Goal: Feedback & Contribution: Contribute content

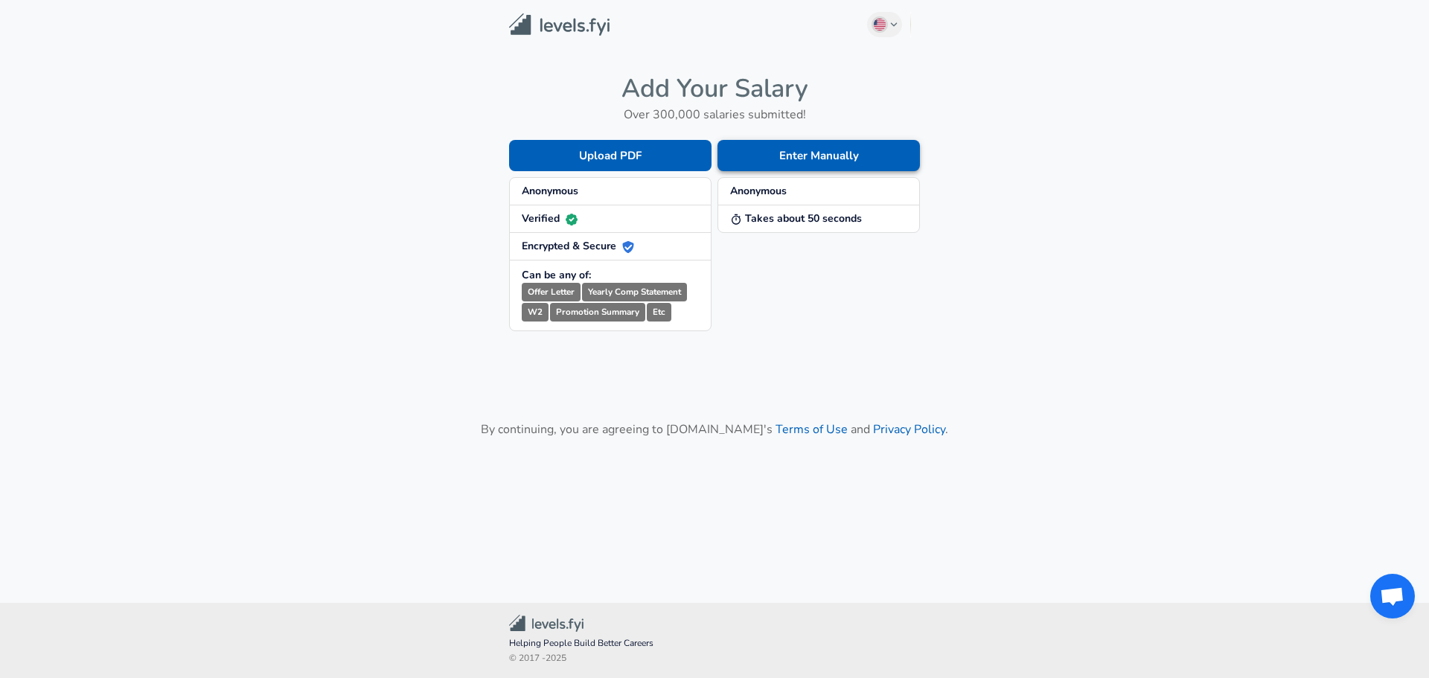
click at [828, 156] on button "Enter Manually" at bounding box center [818, 155] width 202 height 31
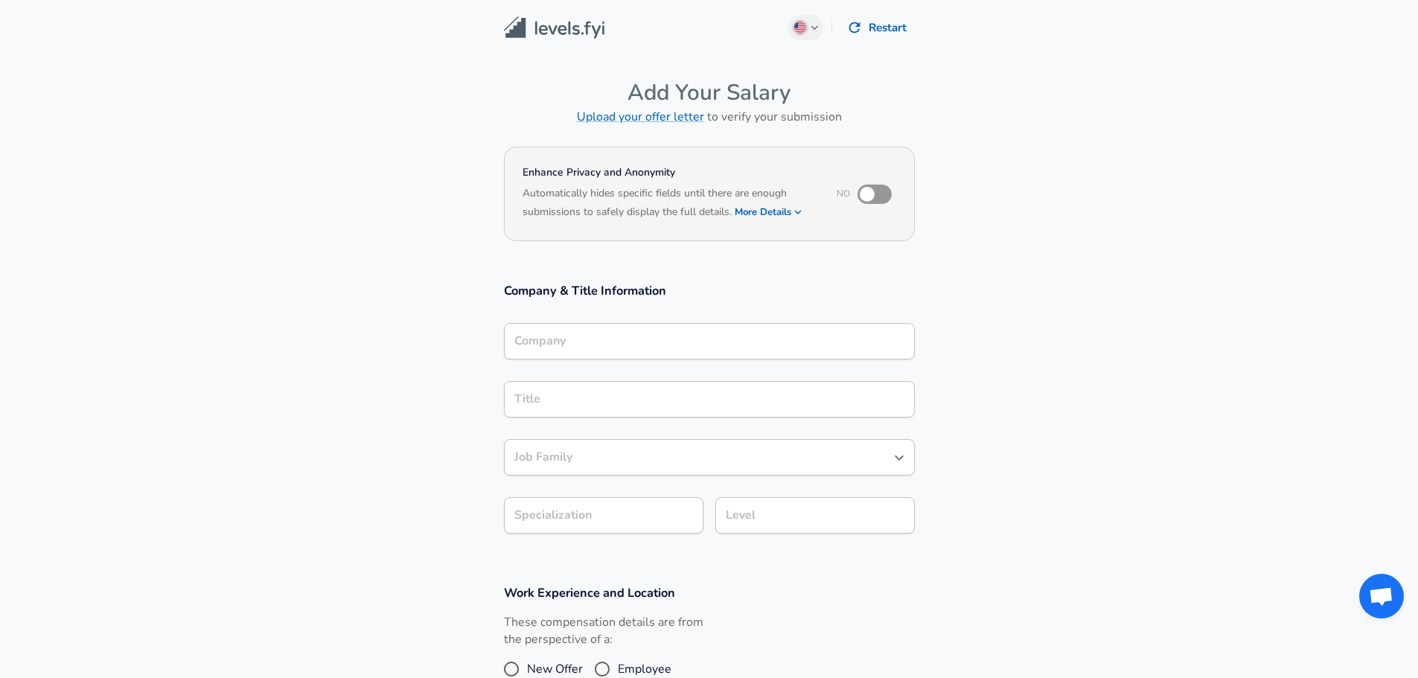
click at [656, 322] on div "Company Company" at bounding box center [709, 340] width 411 height 58
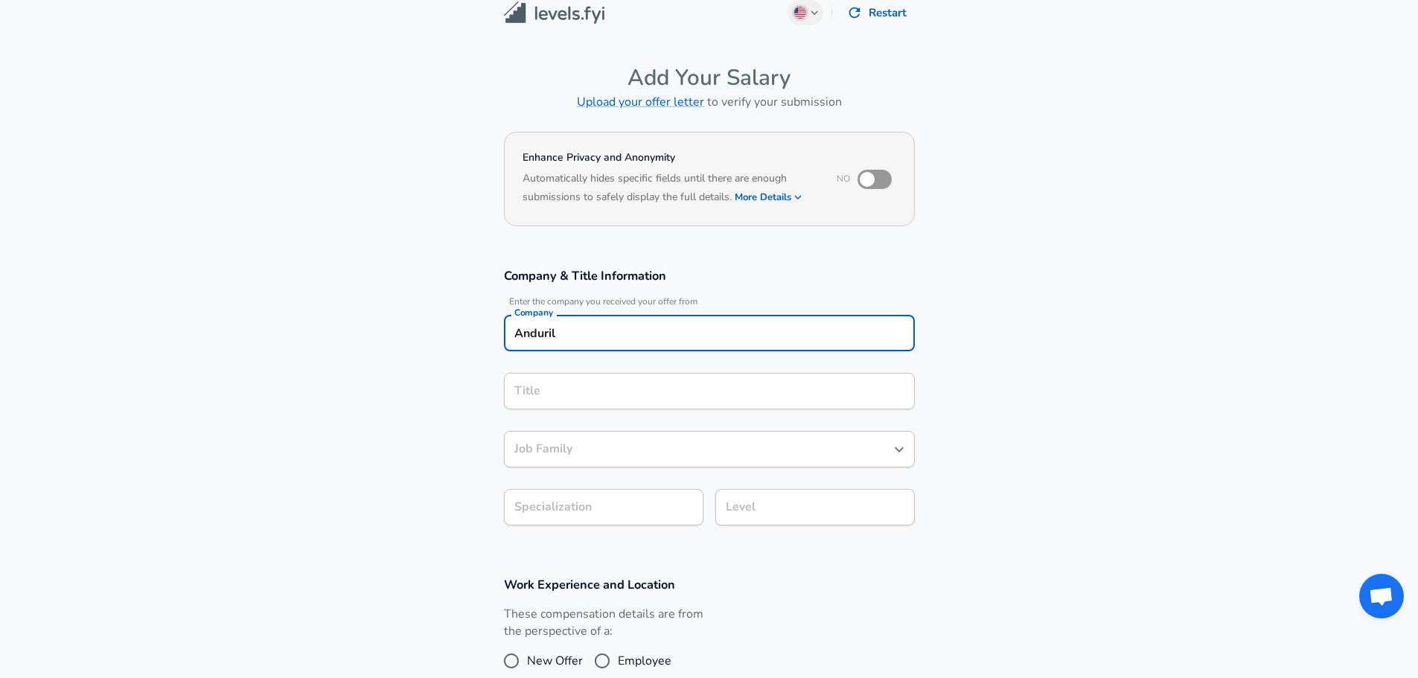
type input "Anduril"
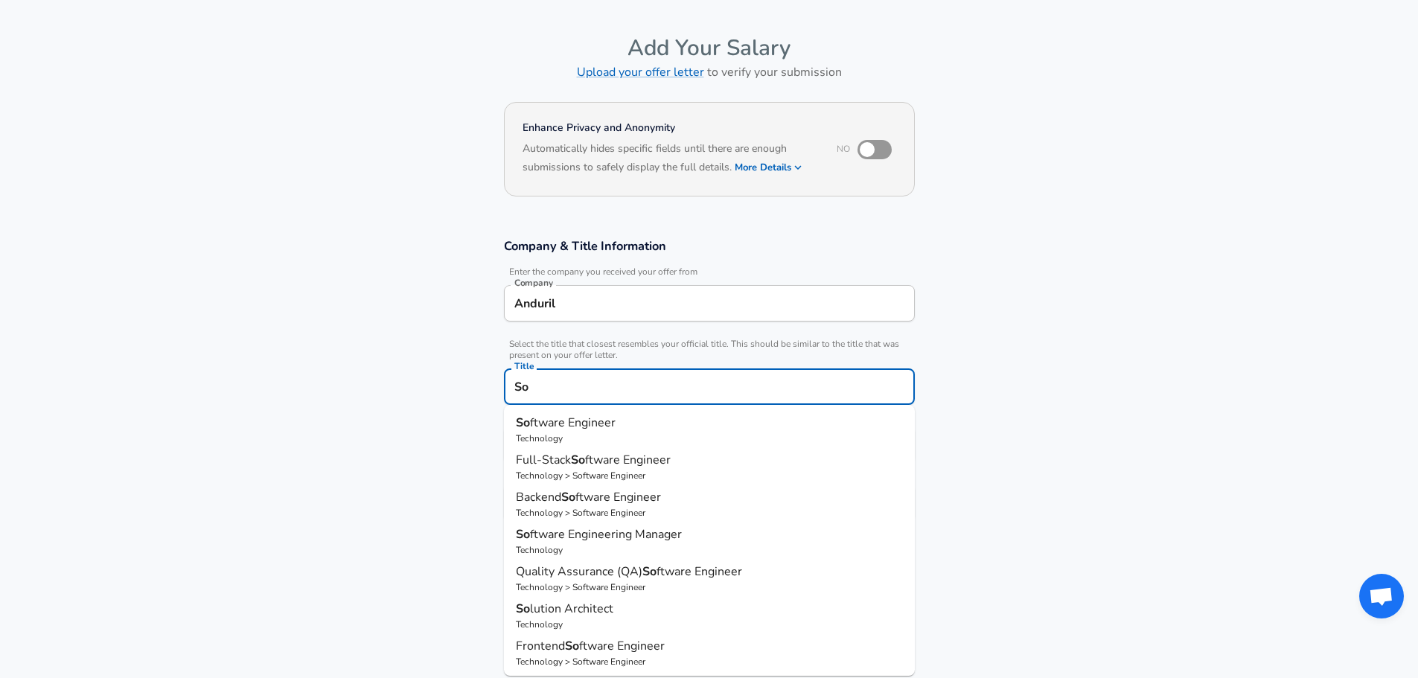
click at [634, 469] on p "Technology > Software Engineer" at bounding box center [709, 475] width 387 height 13
type input "Full-Stack Software Engineer"
type input "Full Stack"
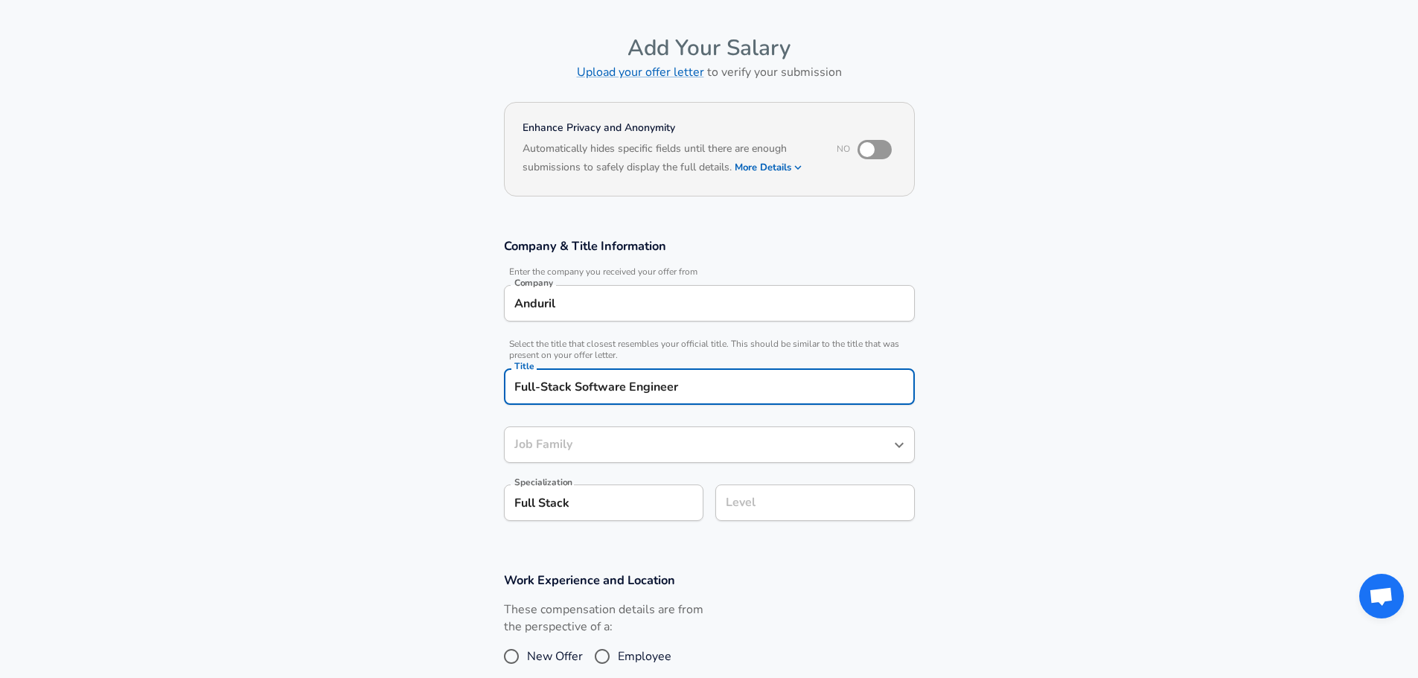
type input "Software Engineer"
click at [741, 517] on div "Level" at bounding box center [814, 502] width 199 height 36
type input "Full-Stack Software Engineer"
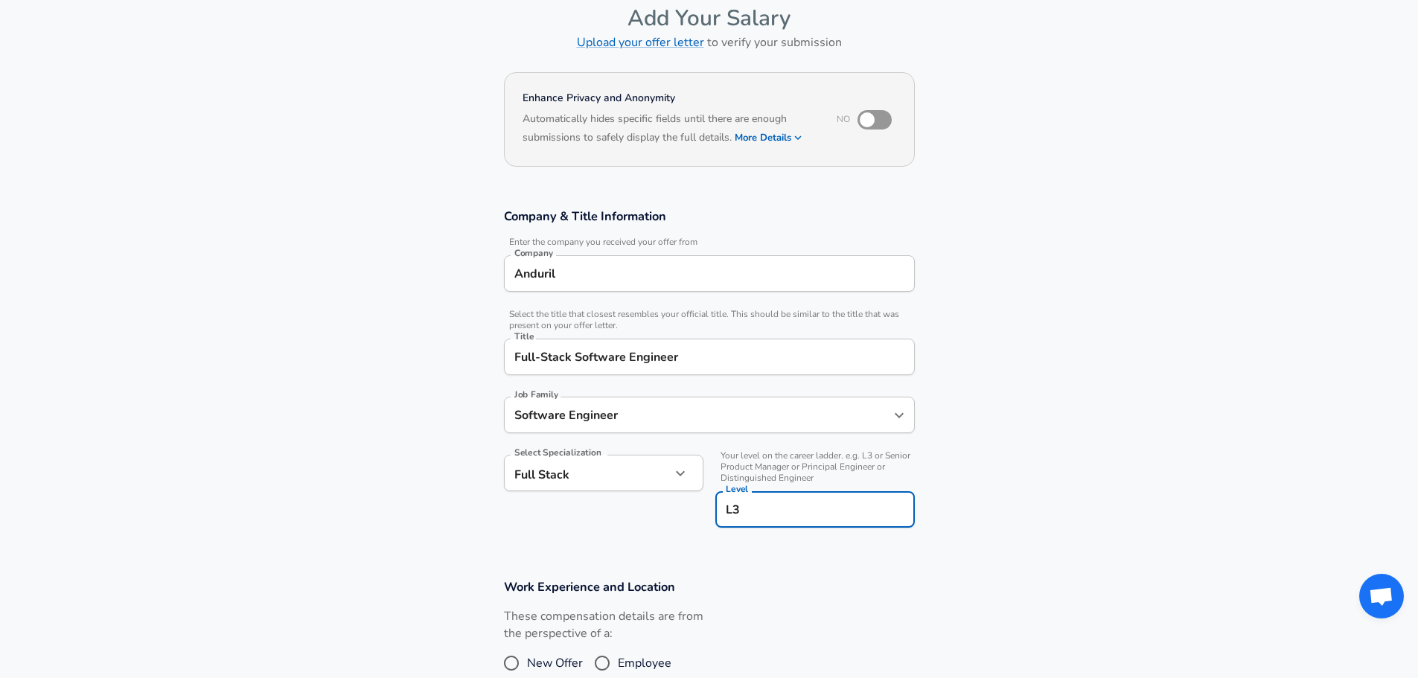
type input "L3"
click at [1061, 579] on section "Work Experience and Location These compensation details are from the perspectiv…" at bounding box center [709, 635] width 1418 height 149
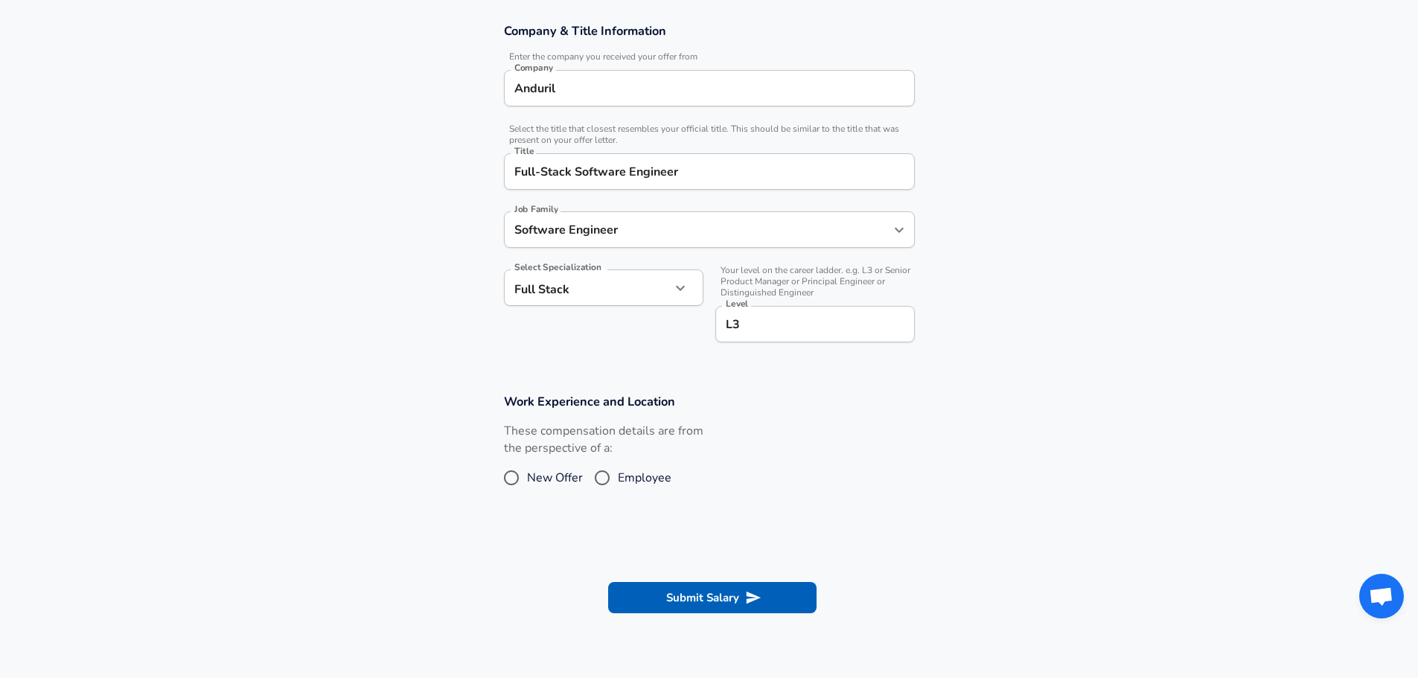
scroll to position [298, 0]
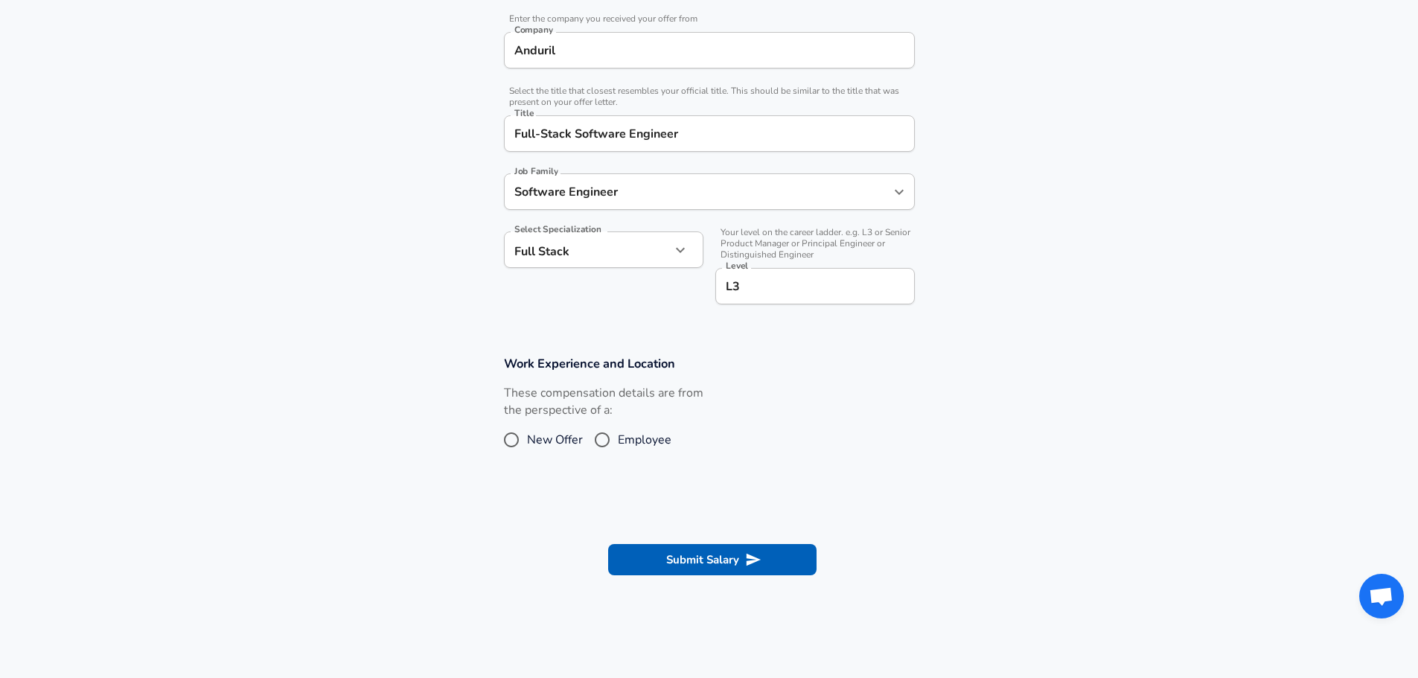
click at [607, 426] on div "These compensation details are from the perspective of a: New Offer Employee" at bounding box center [603, 424] width 199 height 79
click at [606, 433] on input "Employee" at bounding box center [601, 440] width 31 height 24
radio input "true"
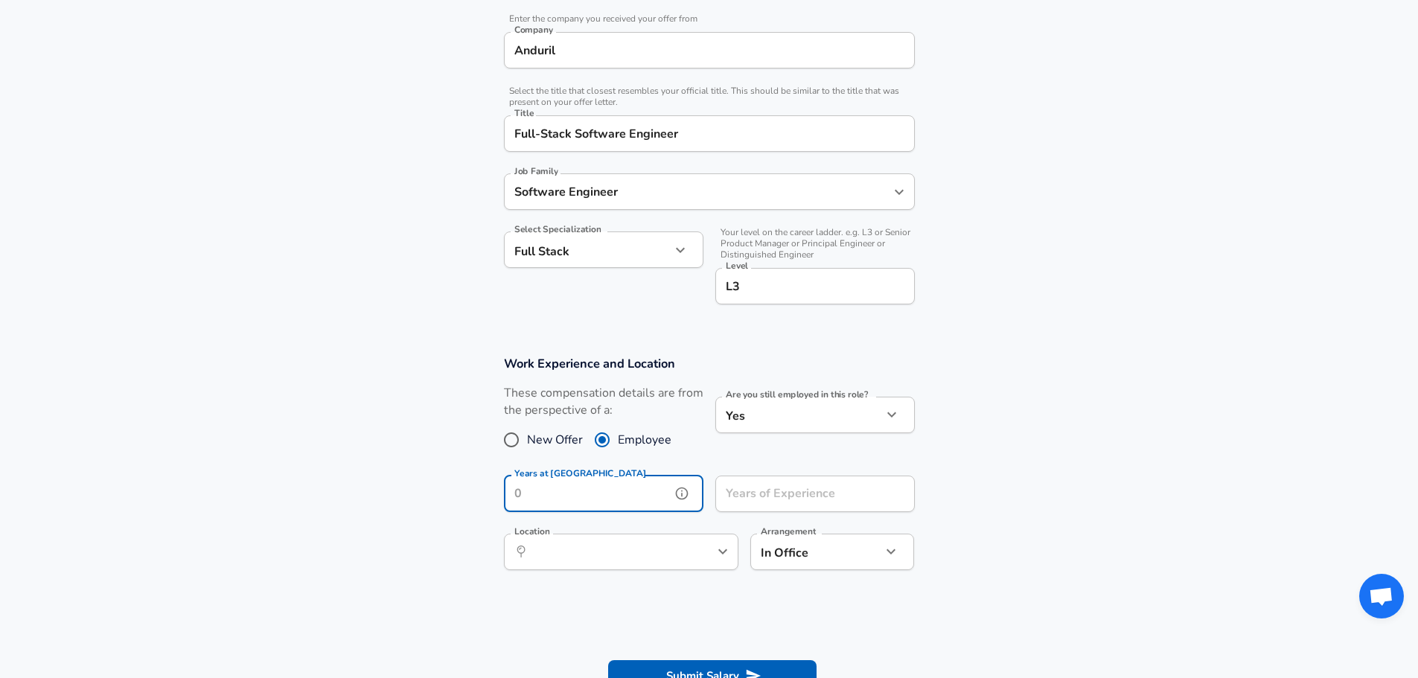
click at [636, 493] on input "Years at [GEOGRAPHIC_DATA]" at bounding box center [587, 494] width 167 height 36
type input "1"
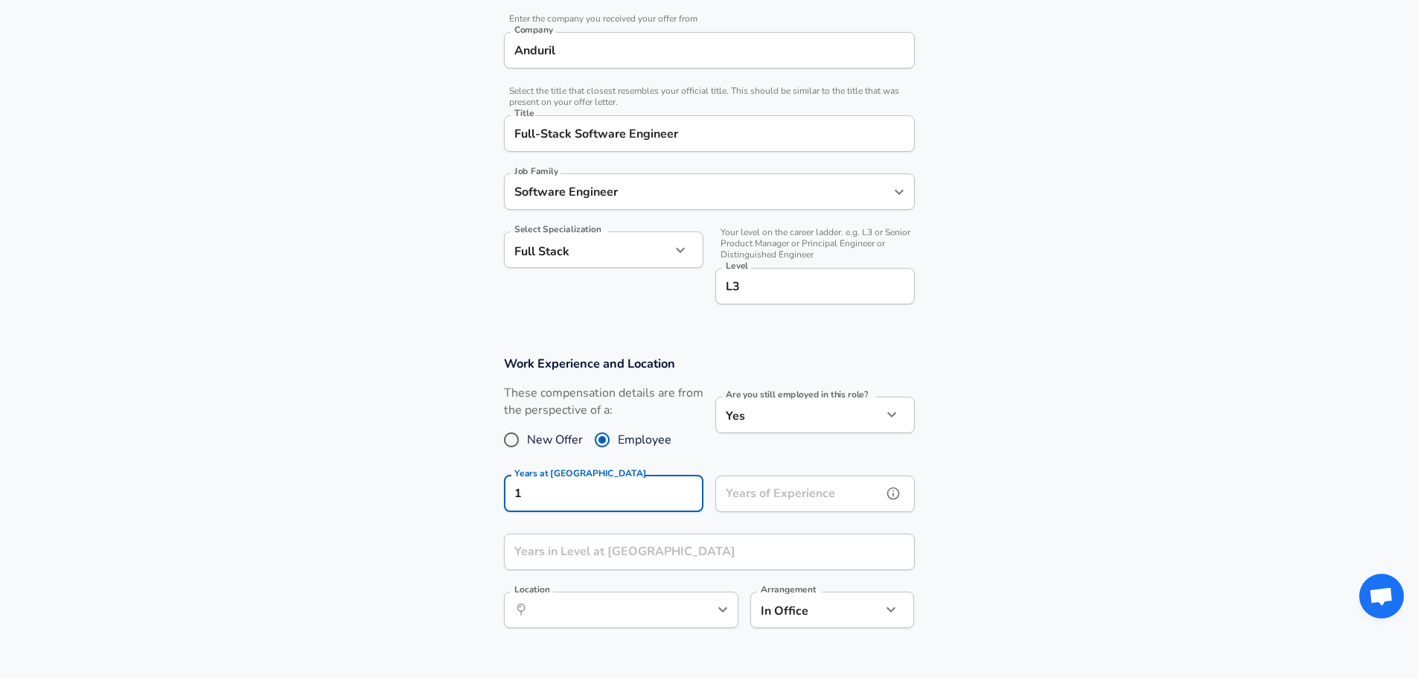
click at [736, 494] on input "Years of Experience" at bounding box center [798, 494] width 167 height 36
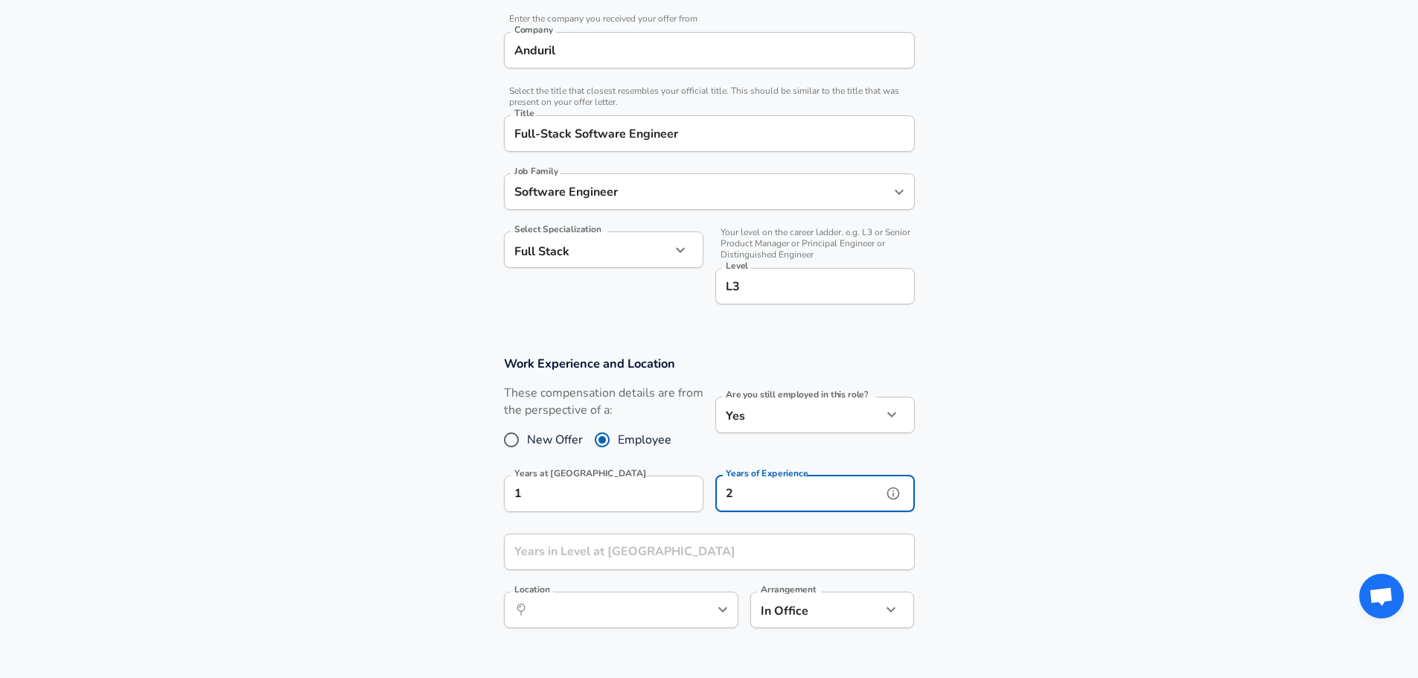
type input "2"
click at [581, 566] on input "Years in Level at [GEOGRAPHIC_DATA]" at bounding box center [693, 552] width 378 height 36
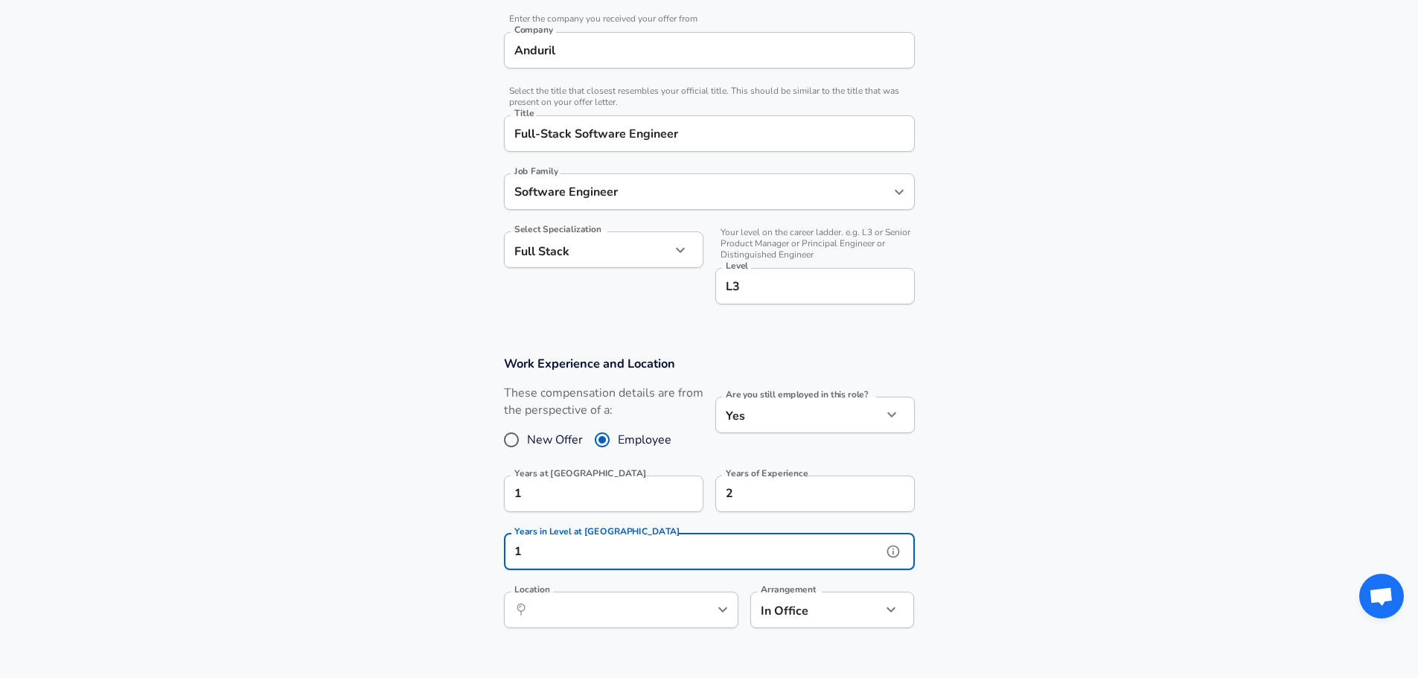
type input "1"
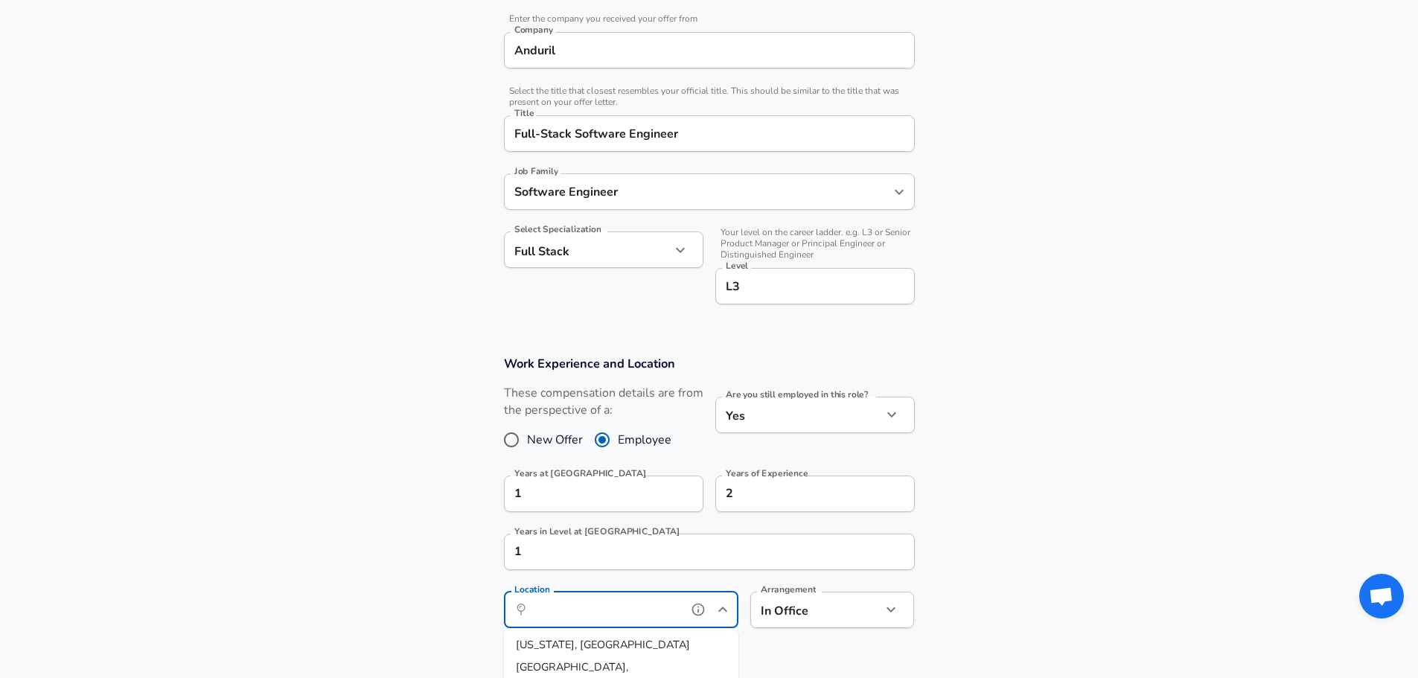
click at [611, 615] on input "Location" at bounding box center [604, 609] width 153 height 23
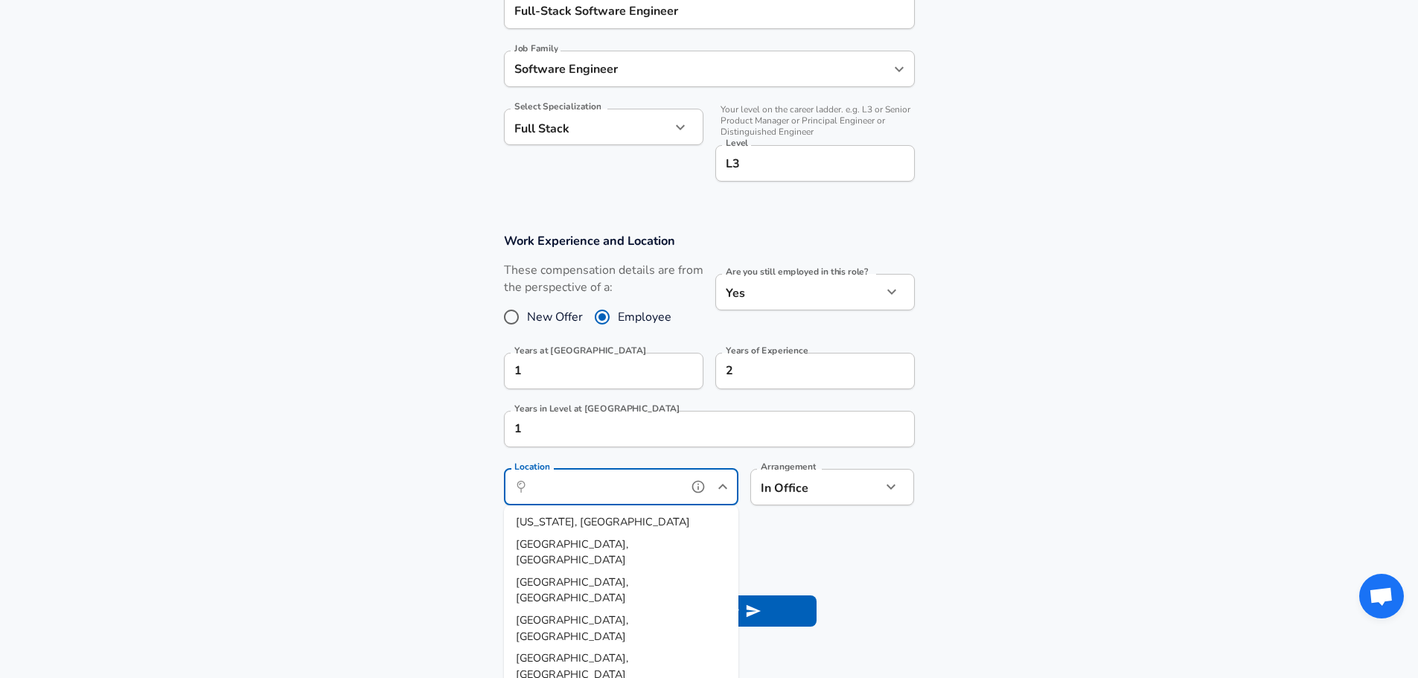
scroll to position [447, 0]
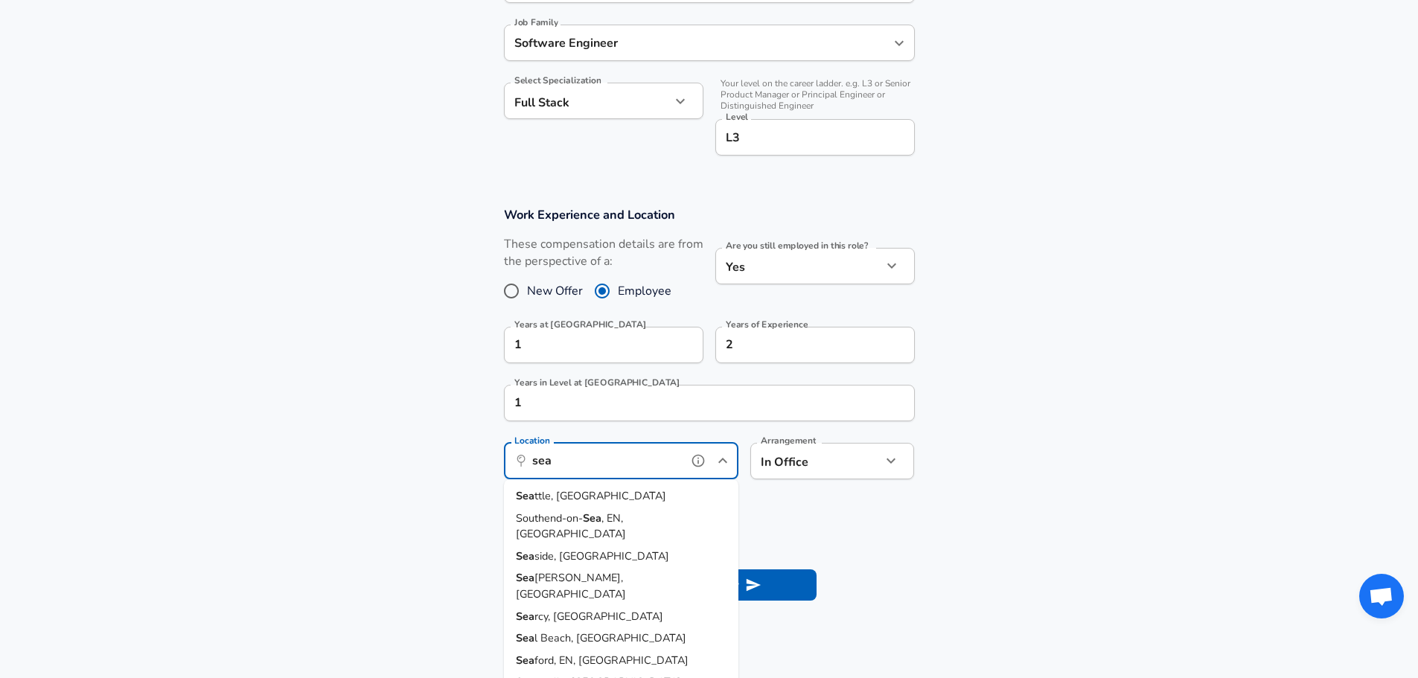
click at [593, 490] on li "Sea ttle, [GEOGRAPHIC_DATA]" at bounding box center [621, 496] width 234 height 22
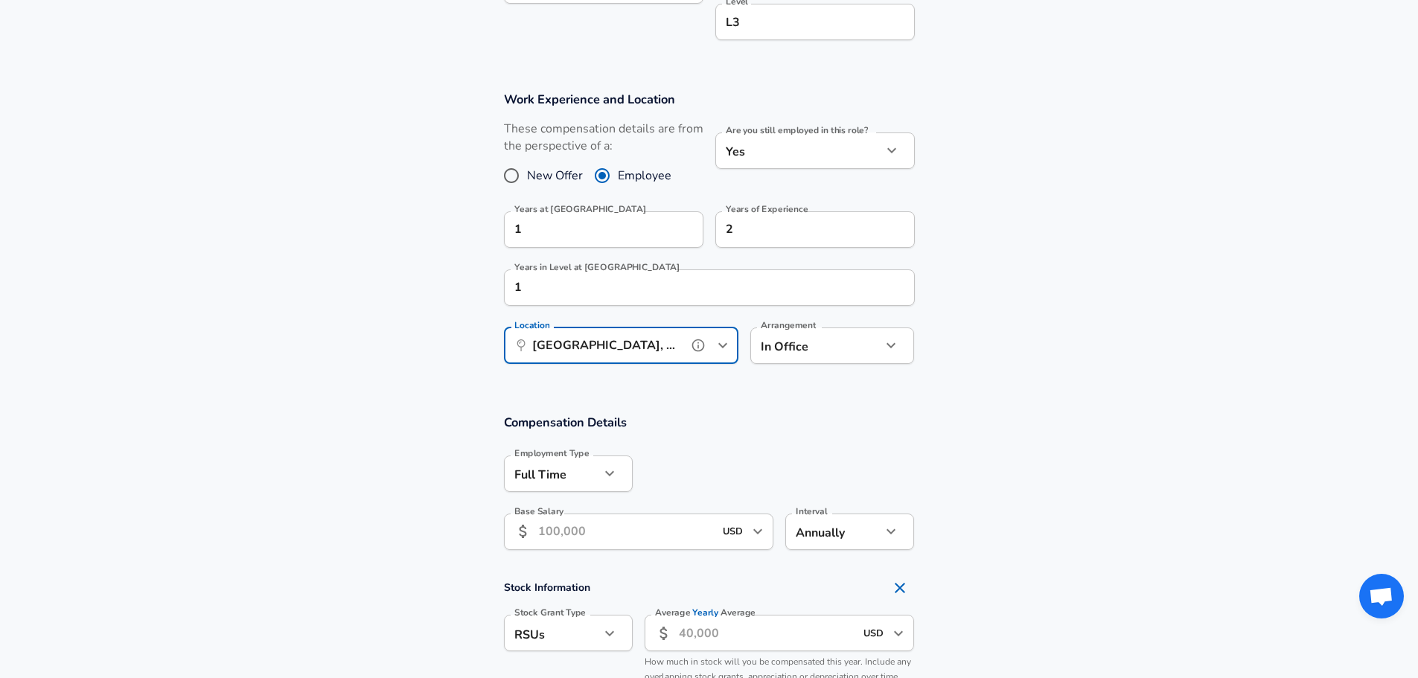
scroll to position [595, 0]
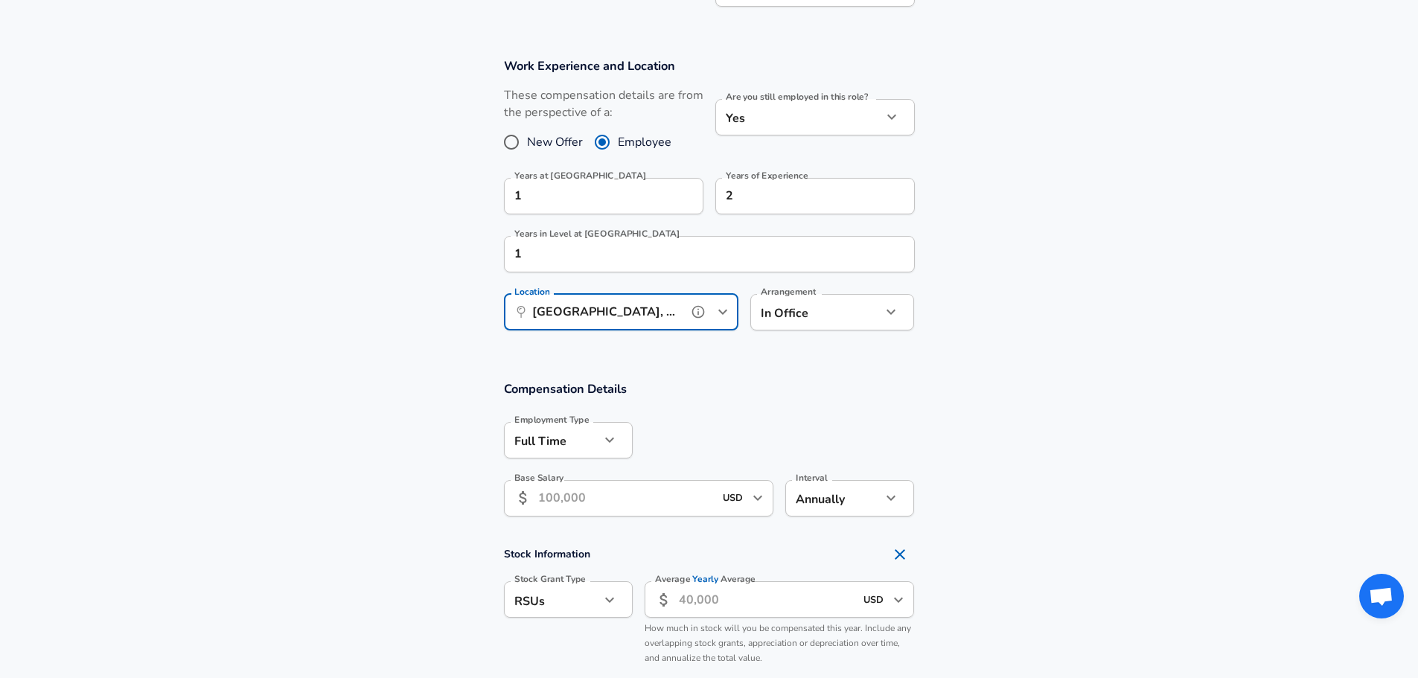
type input "[GEOGRAPHIC_DATA], [GEOGRAPHIC_DATA]"
click at [636, 492] on input "Base Salary" at bounding box center [626, 498] width 176 height 36
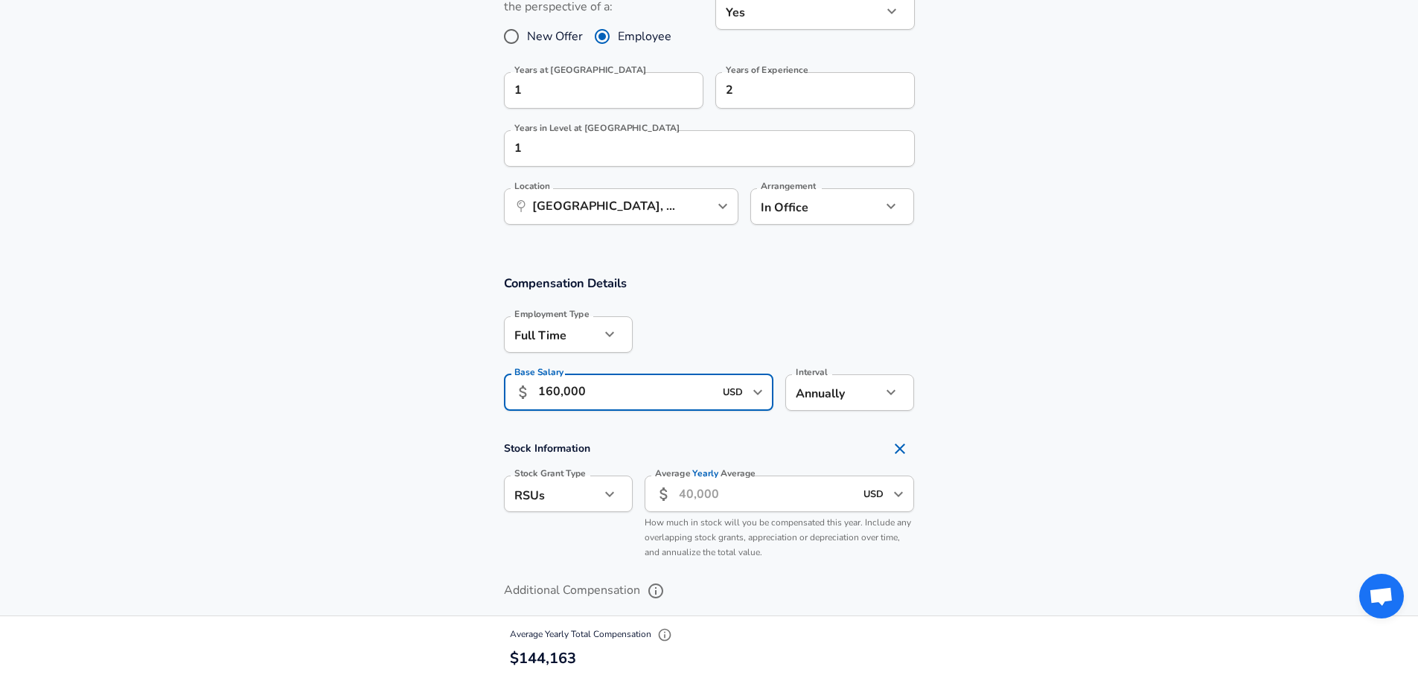
scroll to position [744, 0]
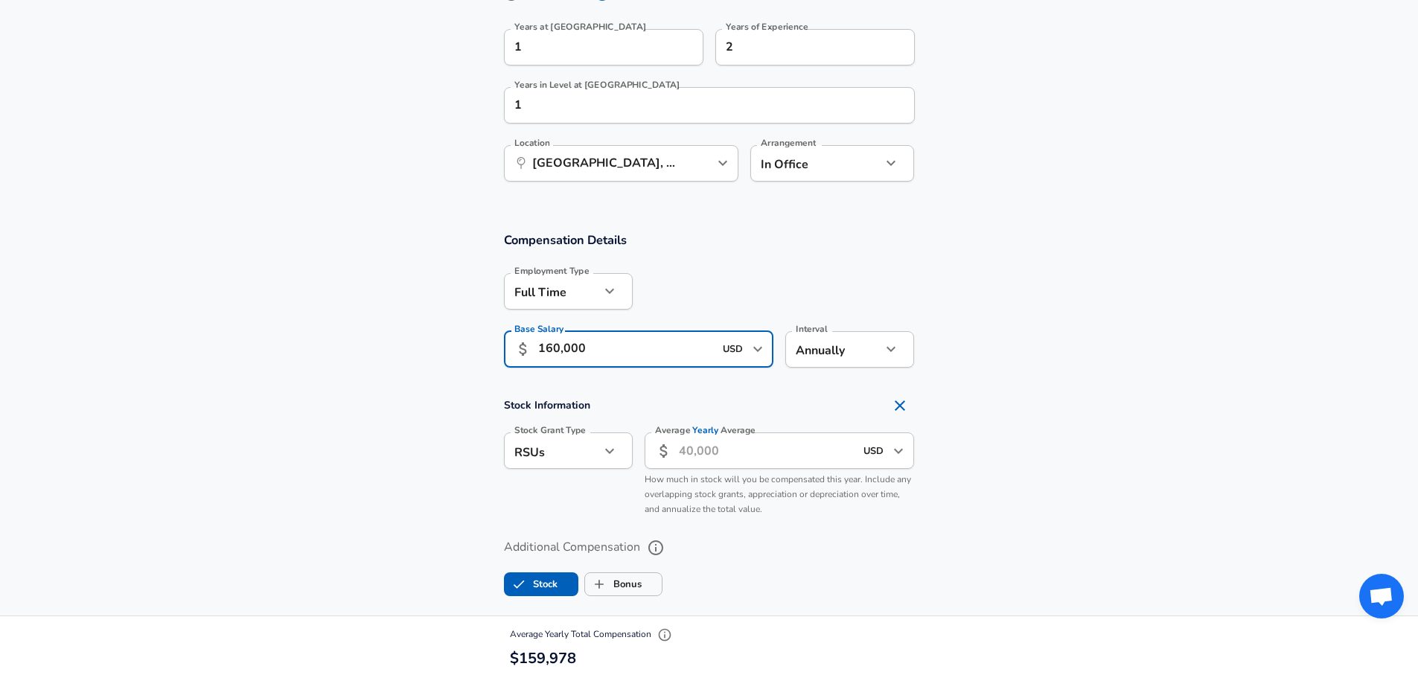
type input "160,000"
click at [726, 459] on input "Average Yearly Average" at bounding box center [767, 450] width 176 height 36
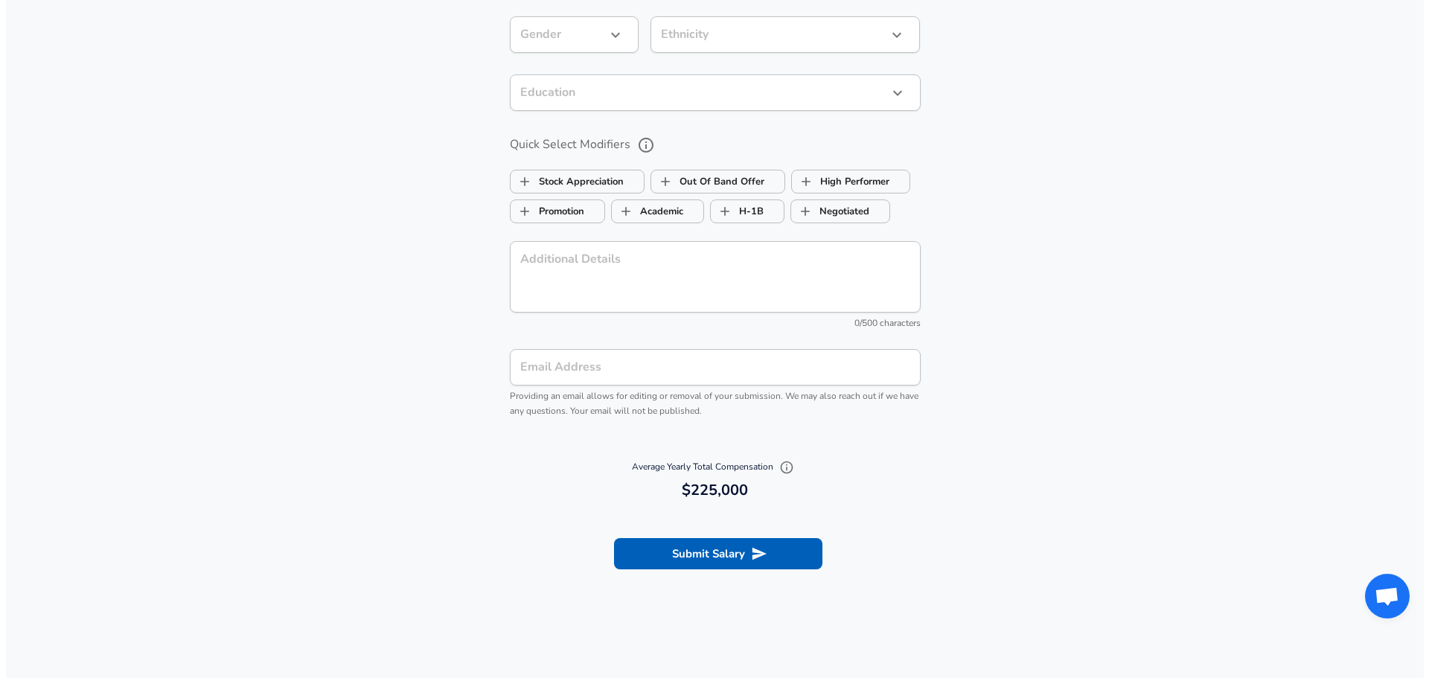
scroll to position [1414, 0]
type input "65,000"
click at [735, 551] on button "Submit Salary" at bounding box center [712, 551] width 208 height 31
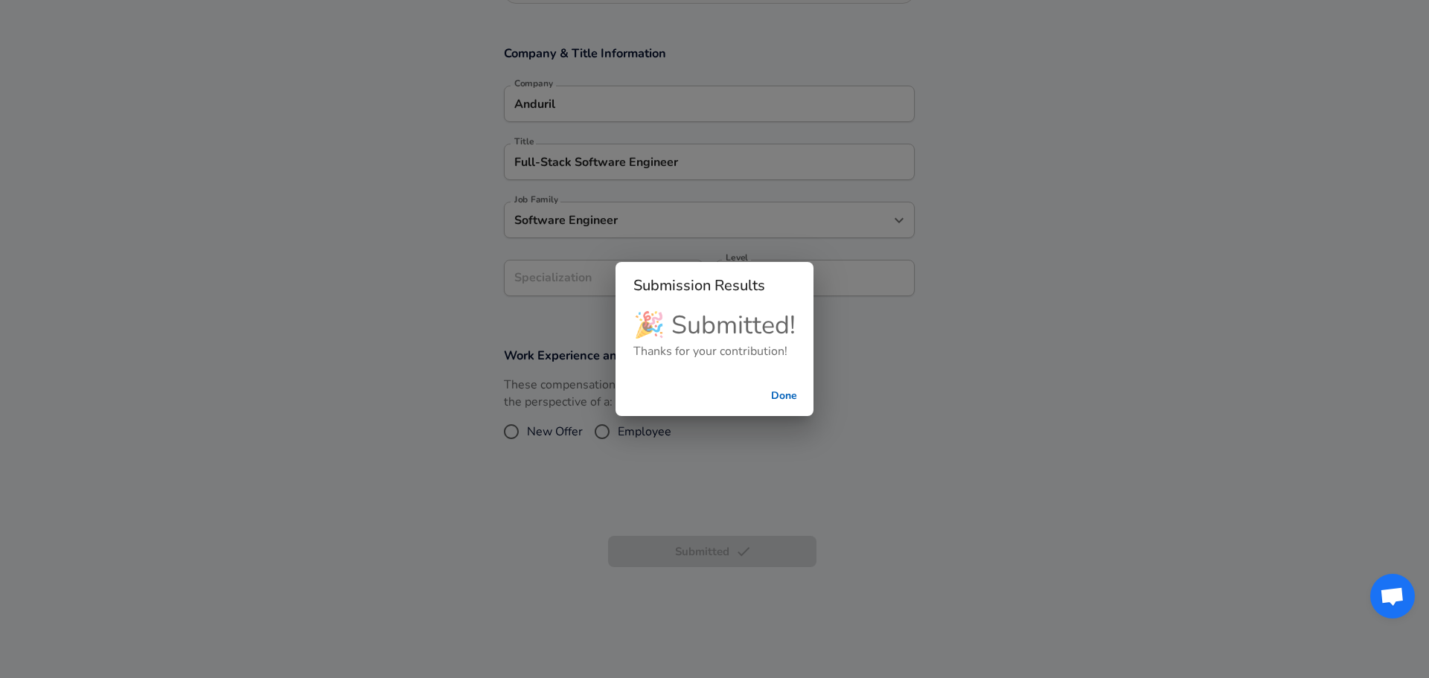
scroll to position [457, 0]
